Goal: Check status: Check status

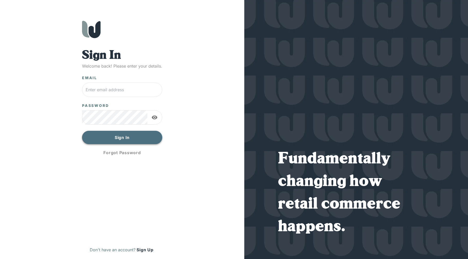
type input "[EMAIL_ADDRESS][DOMAIN_NAME]"
click at [127, 142] on button "Sign In" at bounding box center [122, 137] width 80 height 13
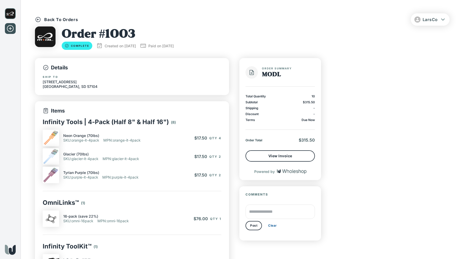
click at [44, 20] on div "Back To Orders" at bounding box center [56, 19] width 43 height 6
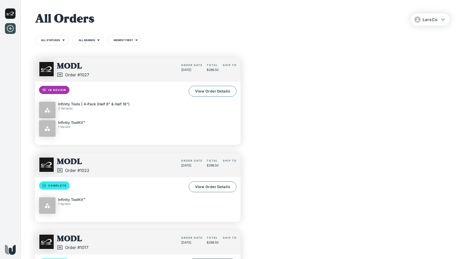
click at [200, 94] on link "View Order Details" at bounding box center [213, 91] width 48 height 11
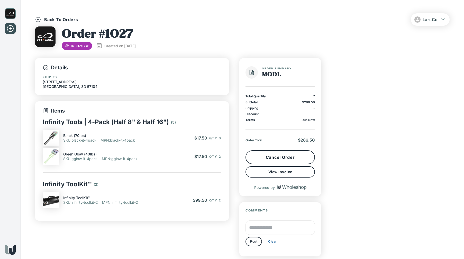
click at [42, 20] on div "Back To Orders" at bounding box center [56, 19] width 43 height 6
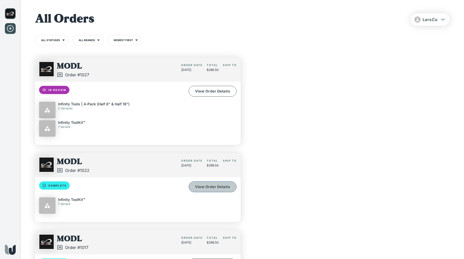
click at [198, 189] on link "View Order Details" at bounding box center [213, 187] width 48 height 11
click at [201, 93] on link "View Order Details" at bounding box center [213, 91] width 48 height 11
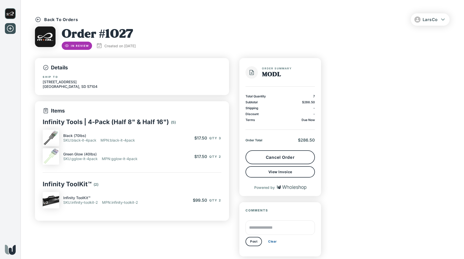
click at [44, 67] on icon at bounding box center [46, 68] width 6 height 6
click at [48, 68] on icon at bounding box center [46, 68] width 6 height 6
click at [53, 69] on p "Details" at bounding box center [132, 67] width 179 height 7
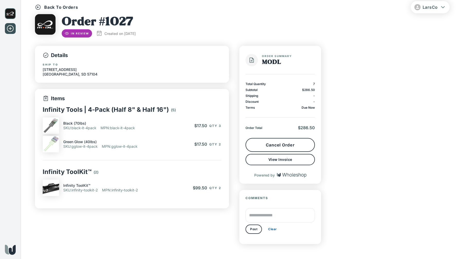
scroll to position [22, 0]
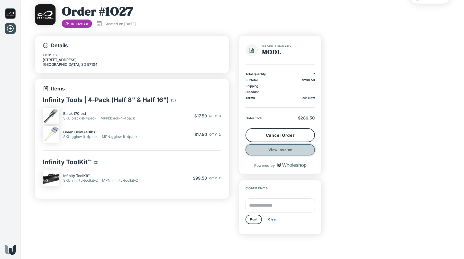
click at [256, 149] on button "View Invoice" at bounding box center [280, 149] width 69 height 11
